Goal: Information Seeking & Learning: Check status

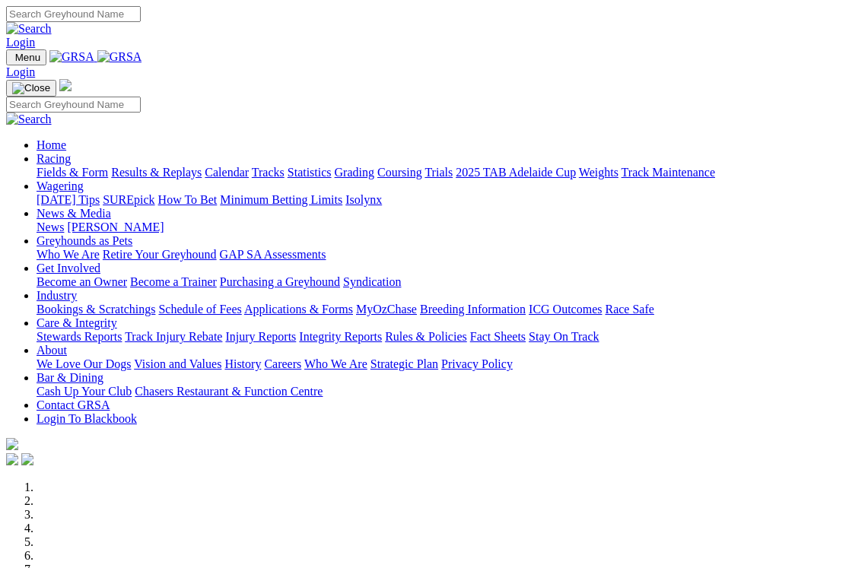
scroll to position [258, 0]
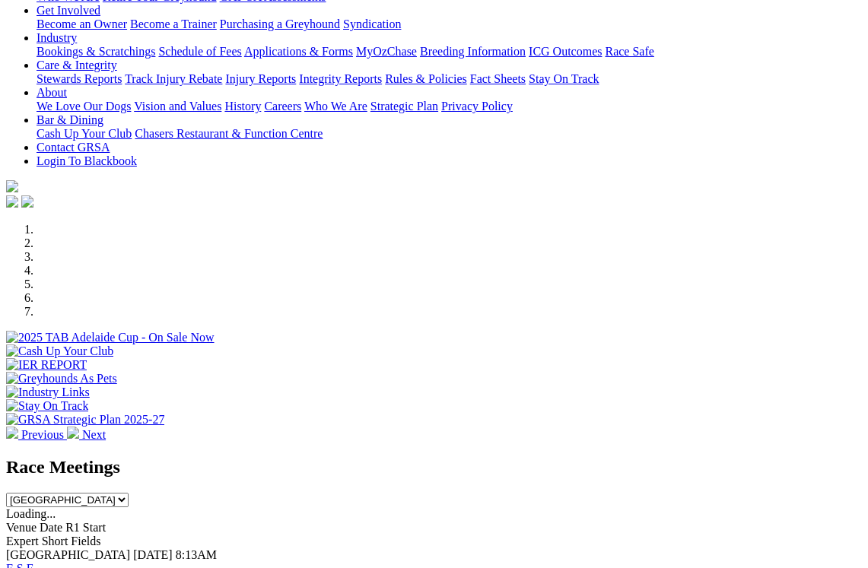
select select "QLD"
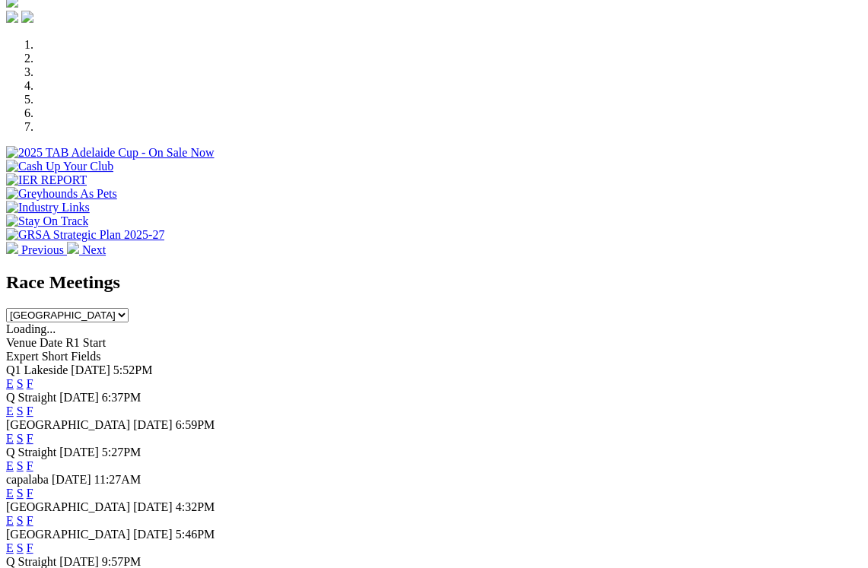
scroll to position [443, 0]
click at [33, 432] on link "F" at bounding box center [30, 438] width 7 height 13
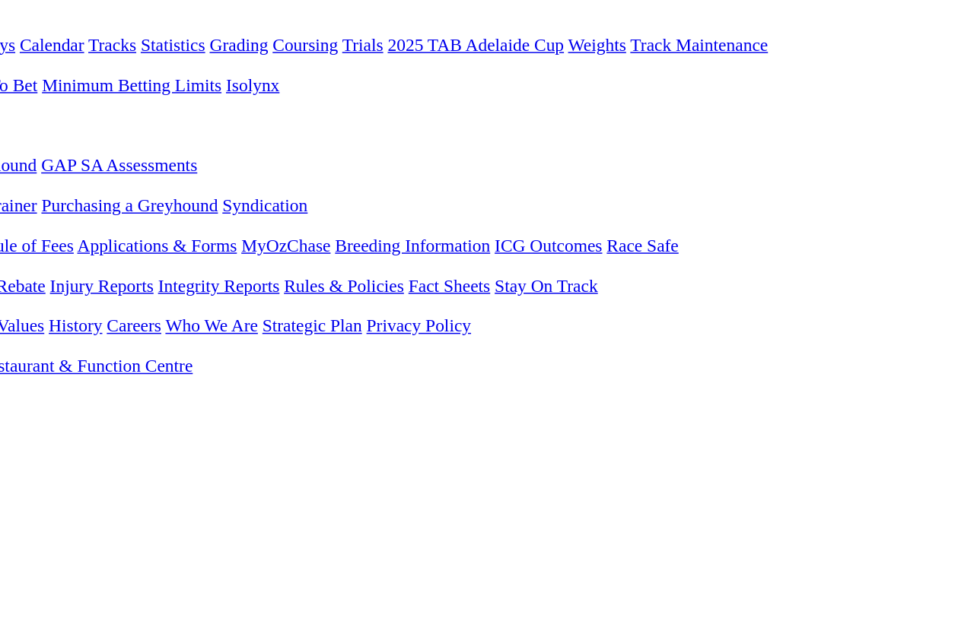
scroll to position [0, 1]
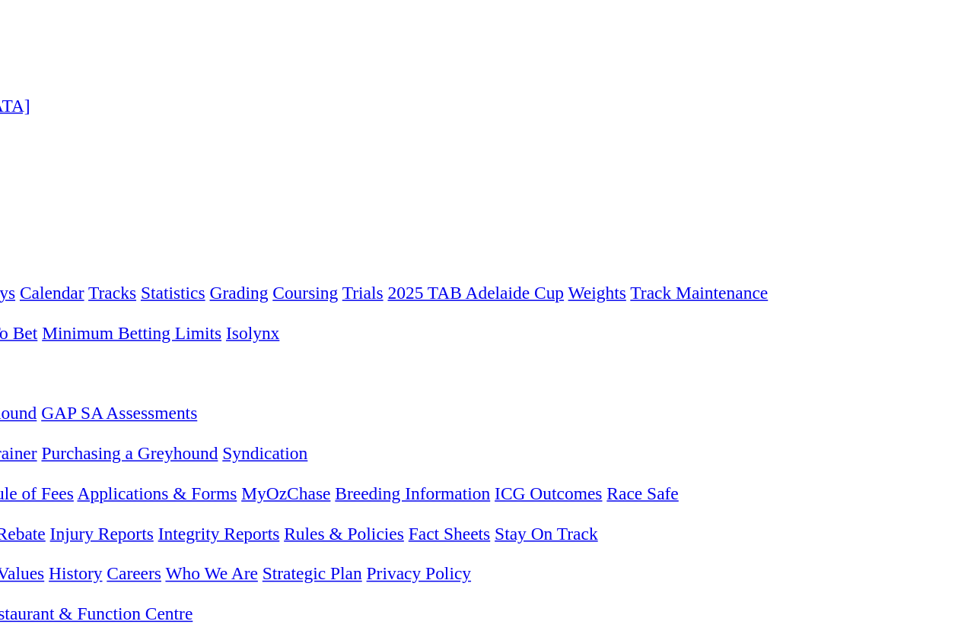
click at [55, 180] on link "Racing" at bounding box center [54, 186] width 34 height 13
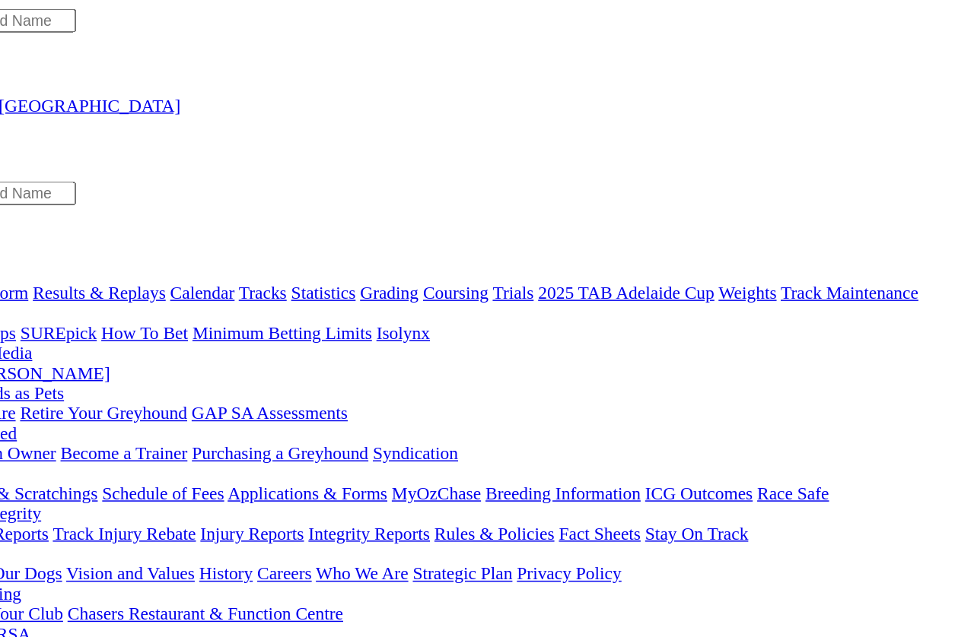
click at [111, 193] on link "Results & Replays" at bounding box center [156, 199] width 91 height 13
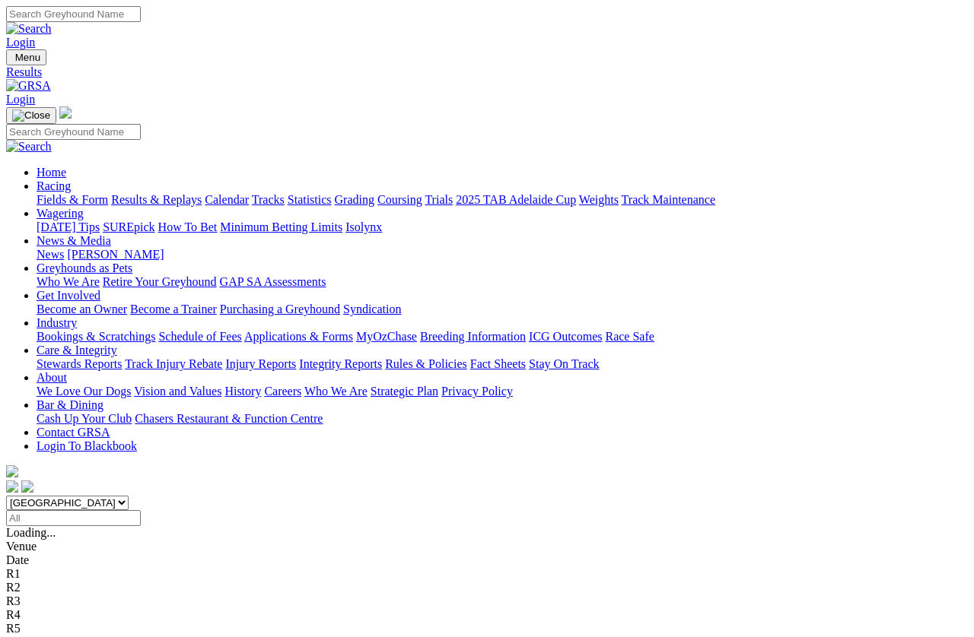
scroll to position [10, 0]
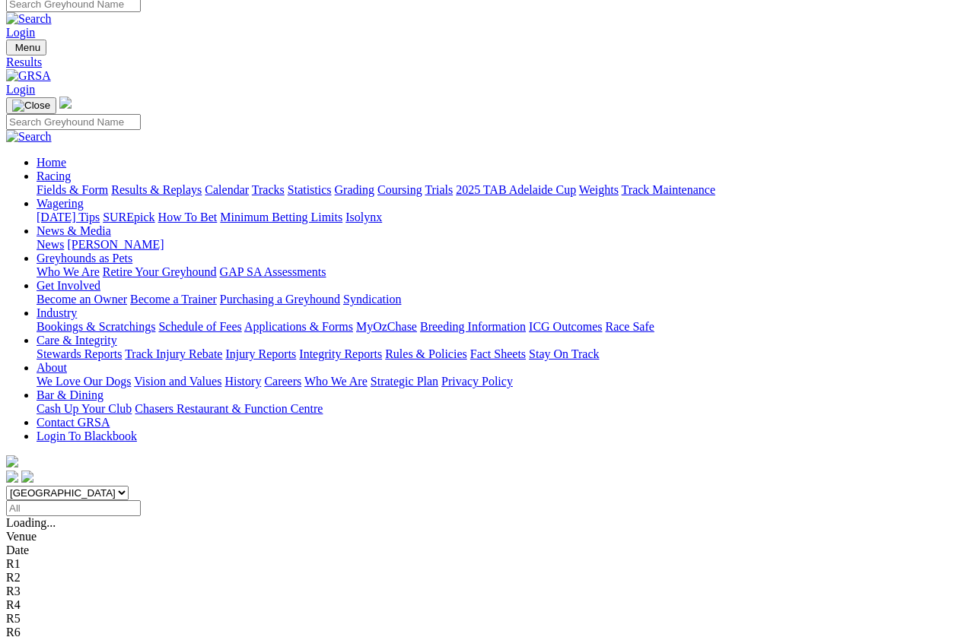
click at [129, 486] on select "South Australia New South Wales Northern Territory Queensland Tasmania Victoria…" at bounding box center [67, 493] width 122 height 14
select select "QLD"
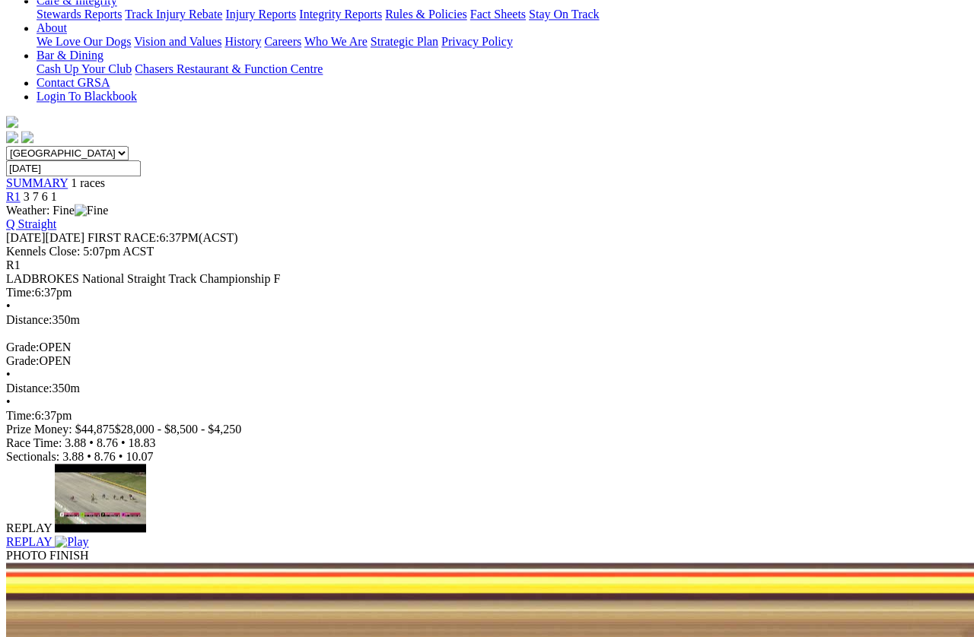
scroll to position [344, 0]
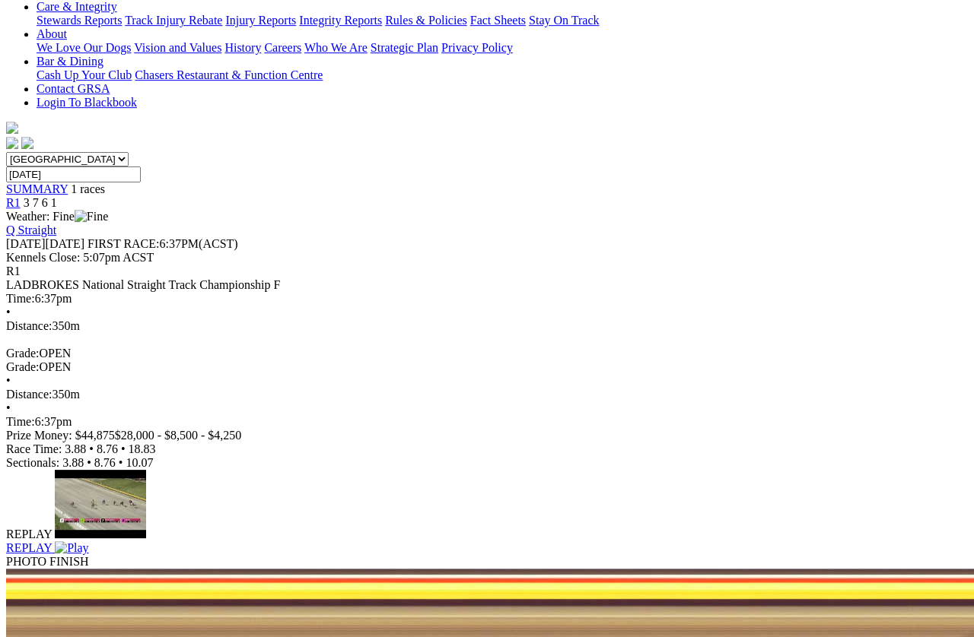
click at [88, 542] on img at bounding box center [71, 549] width 33 height 14
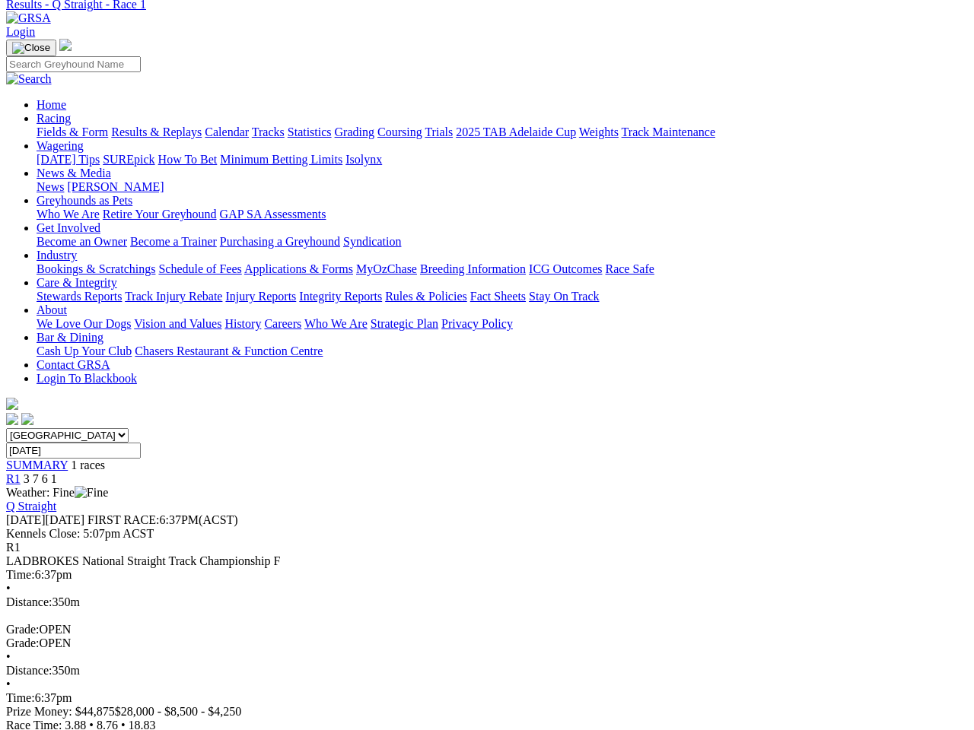
scroll to position [0, 0]
